Goal: Submit feedback/report problem

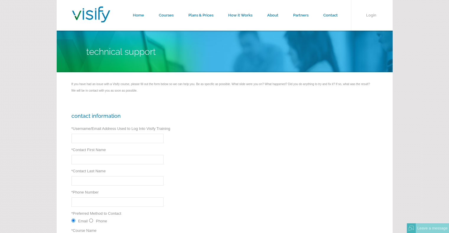
click at [86, 139] on input "* Username/Email Address Used to Log Into Visify Training" at bounding box center [117, 138] width 92 height 9
type input "jarid@arcamerican.com"
click at [87, 160] on input "* Contact First Name" at bounding box center [117, 159] width 92 height 9
type input "Jarid"
type input "Abram"
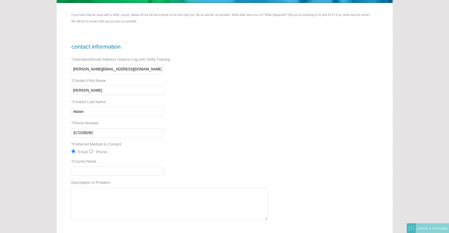
scroll to position [89, 0]
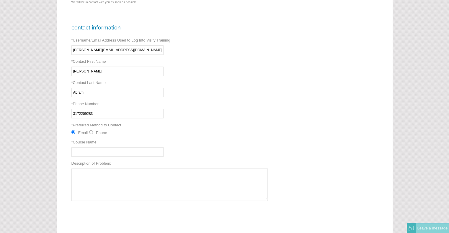
type input "3172209283"
click at [91, 153] on input "* Course Name" at bounding box center [117, 152] width 92 height 9
paste input "Reasonable Suspicion drug and alcohol training"
type input "Reasonable Suspicion drug and alcohol training"
click at [89, 174] on textarea "Description of Problem:" at bounding box center [169, 185] width 196 height 32
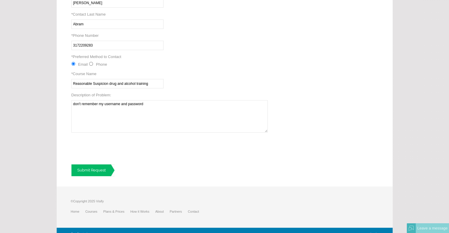
scroll to position [163, 0]
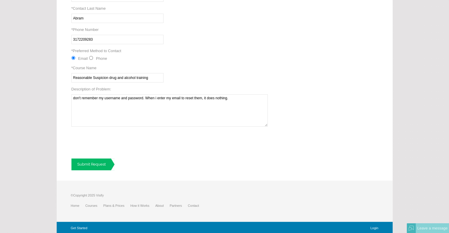
click at [156, 98] on textarea "don't remember my username and password. When i enter my email to reset them, i…" at bounding box center [169, 110] width 196 height 32
type textarea "don't remember my username and password. When I enter my email to reset them, i…"
click at [91, 164] on link "Submit Request" at bounding box center [92, 165] width 43 height 12
